Goal: Task Accomplishment & Management: Use online tool/utility

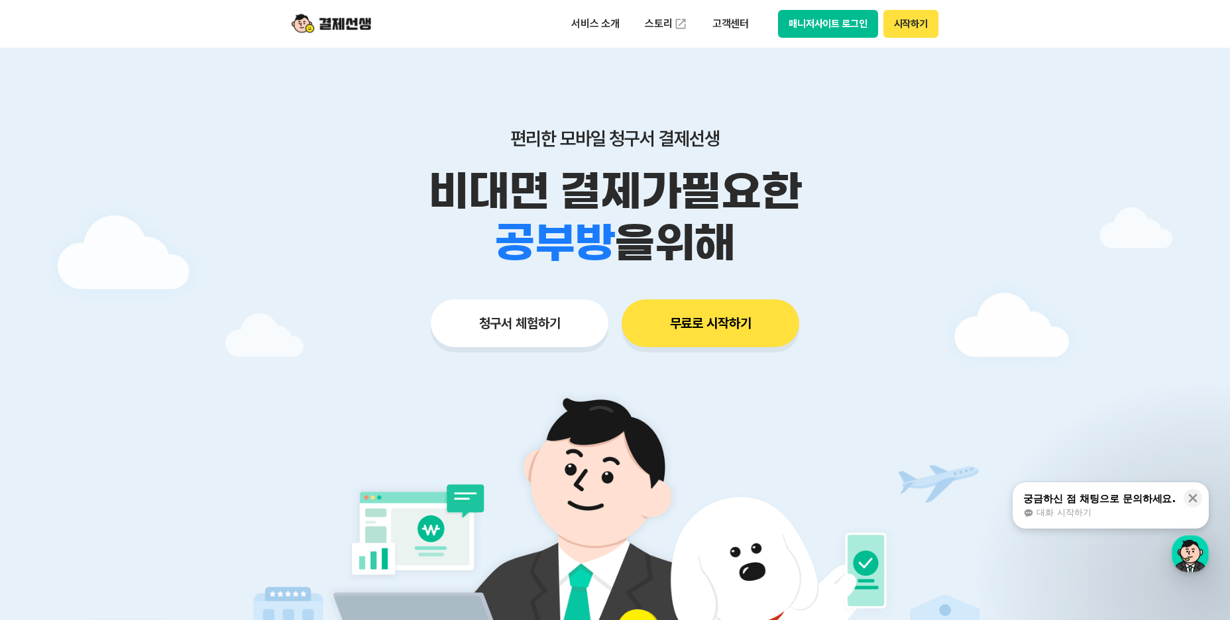
click at [701, 319] on button "무료로 시작하기" at bounding box center [711, 324] width 178 height 48
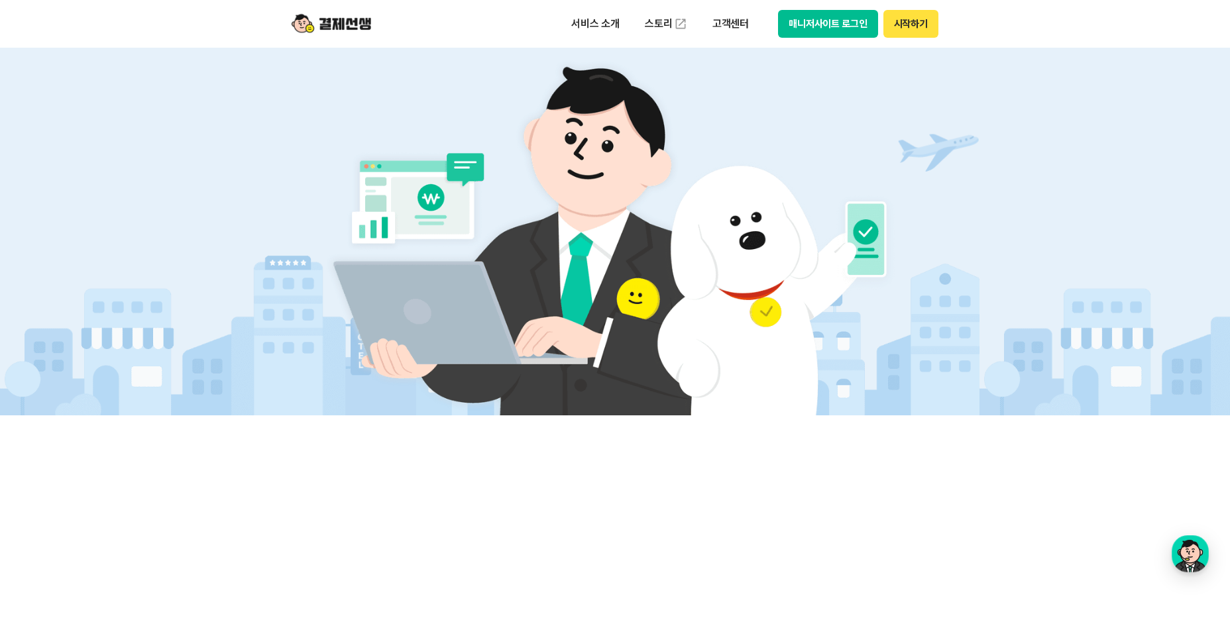
scroll to position [133, 0]
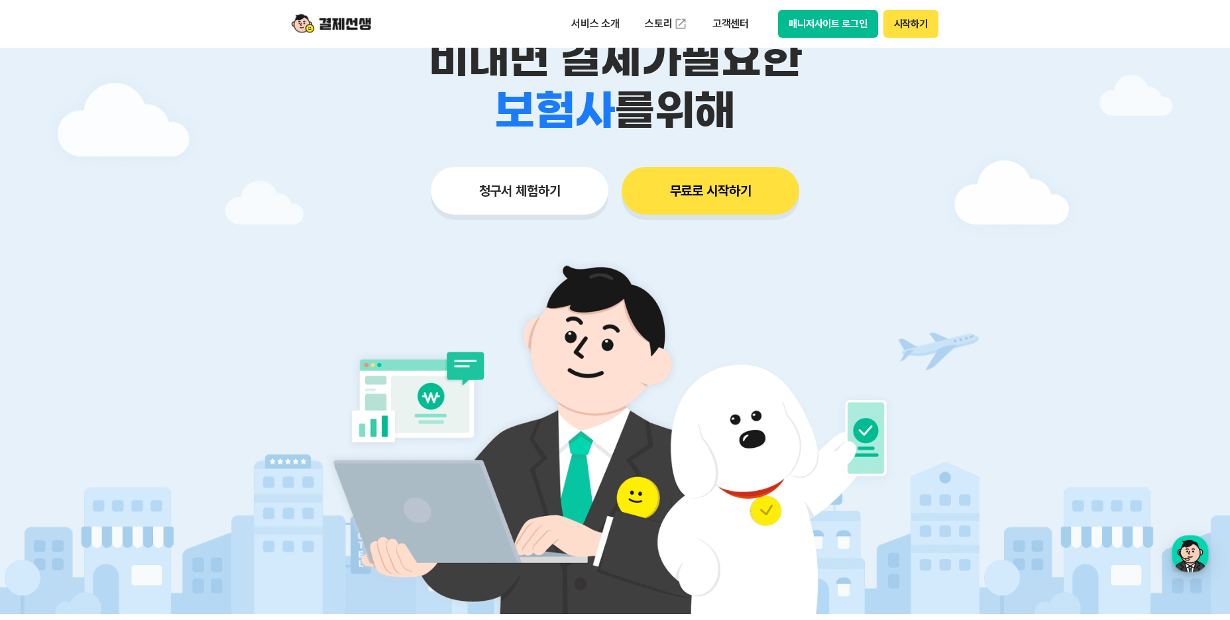
click at [552, 180] on button "청구서 체험하기" at bounding box center [520, 191] width 178 height 48
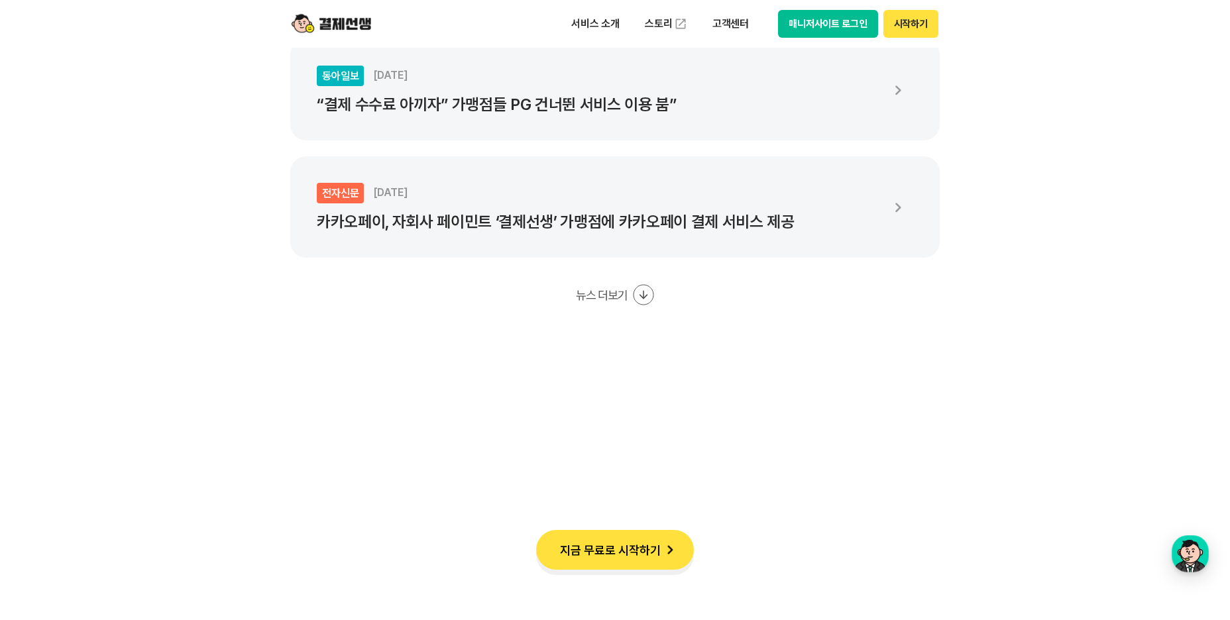
scroll to position [2320, 0]
